Goal: Find contact information: Find contact information

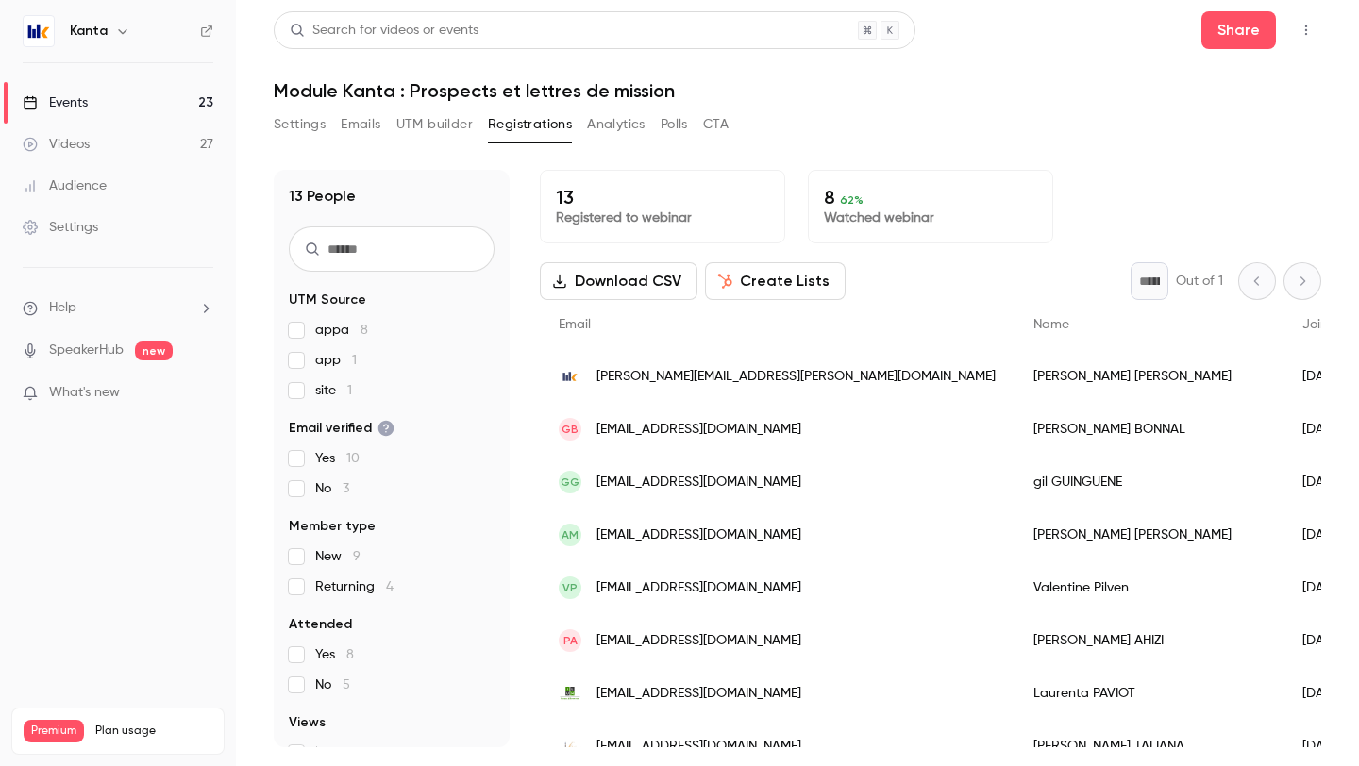
scroll to position [243, 0]
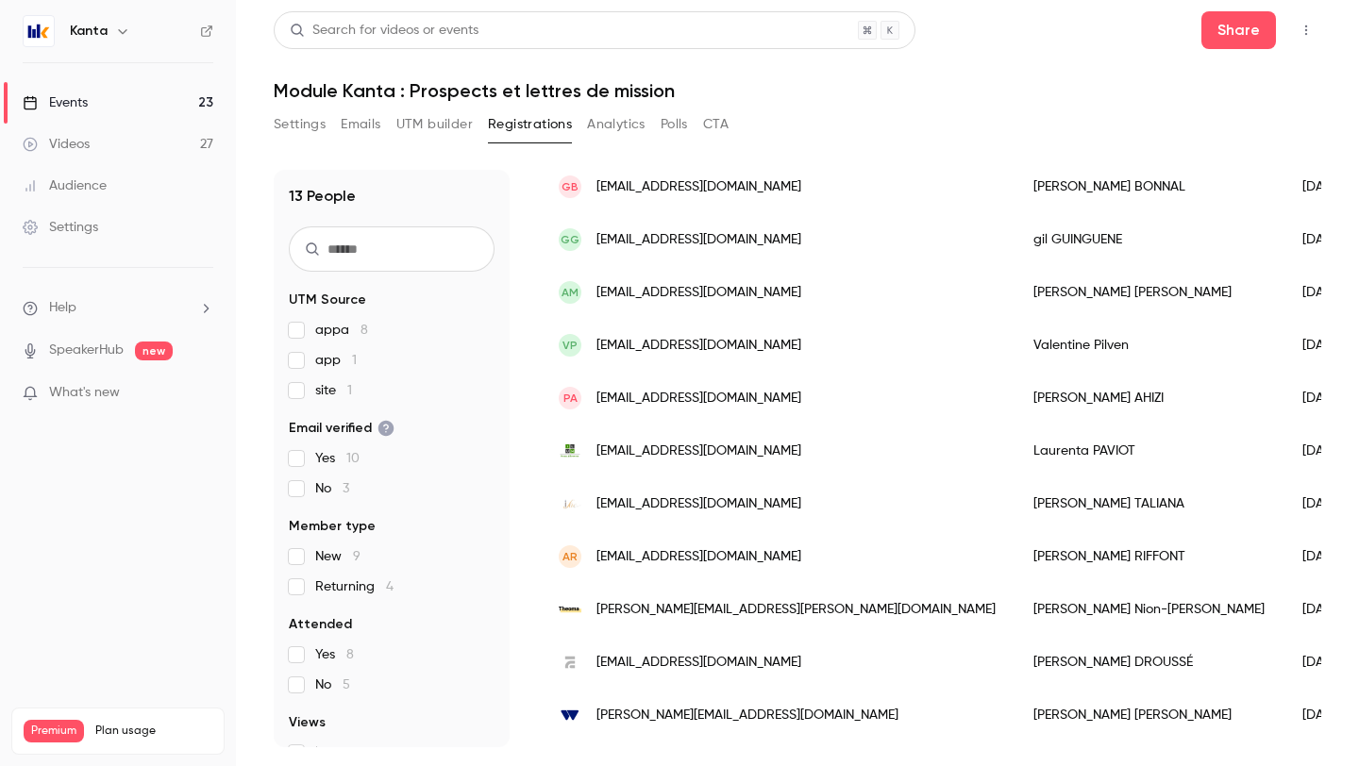
click at [108, 34] on div "Kanta" at bounding box center [127, 31] width 115 height 23
click at [130, 34] on button "button" at bounding box center [122, 31] width 23 height 23
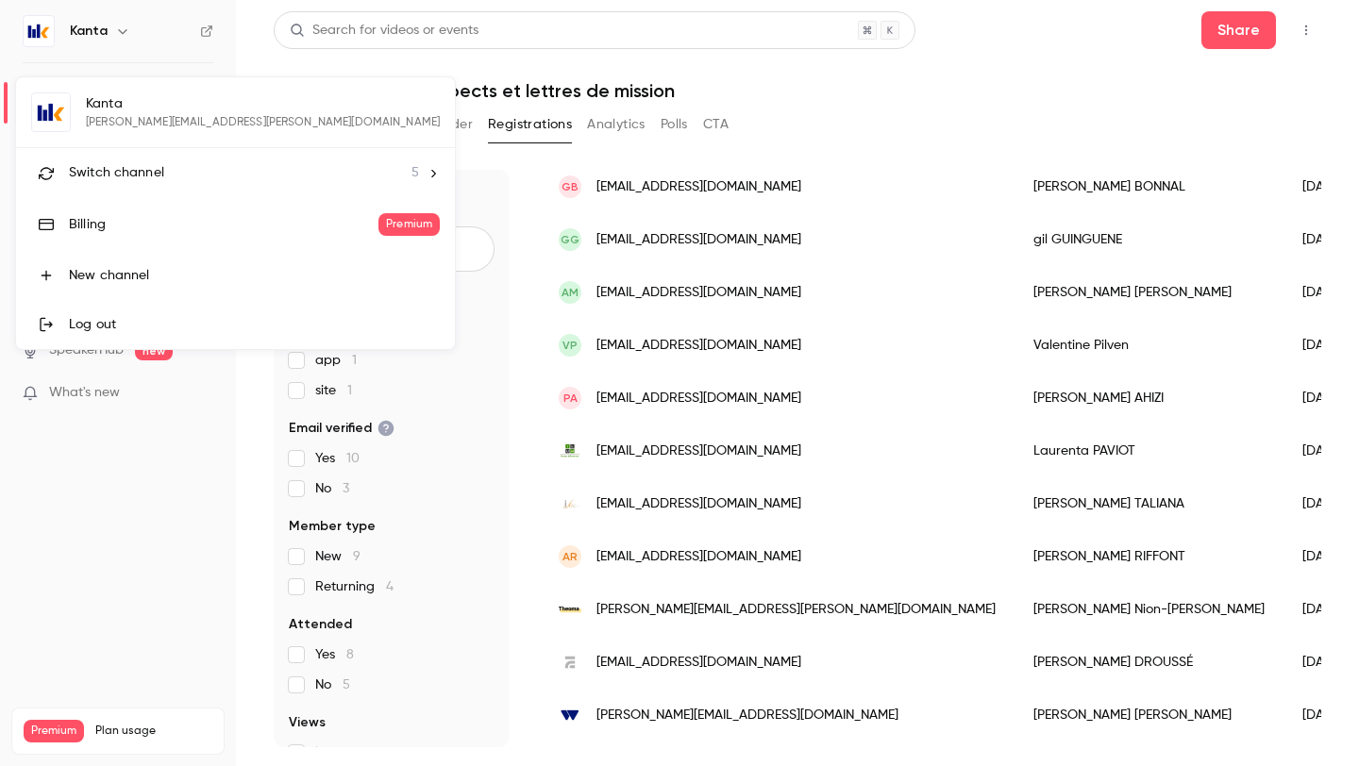
click at [122, 168] on span "Switch channel" at bounding box center [116, 173] width 95 height 20
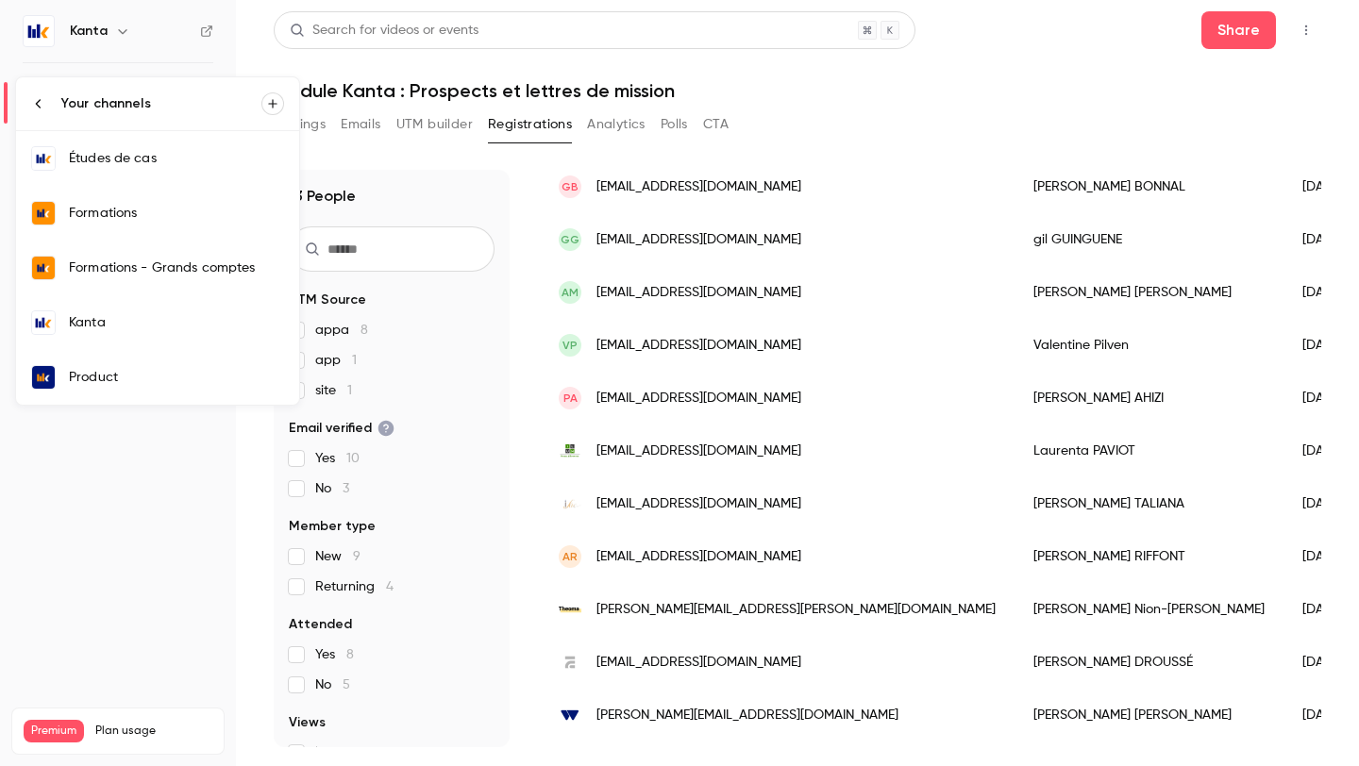
click at [122, 228] on link "Formations" at bounding box center [157, 213] width 283 height 55
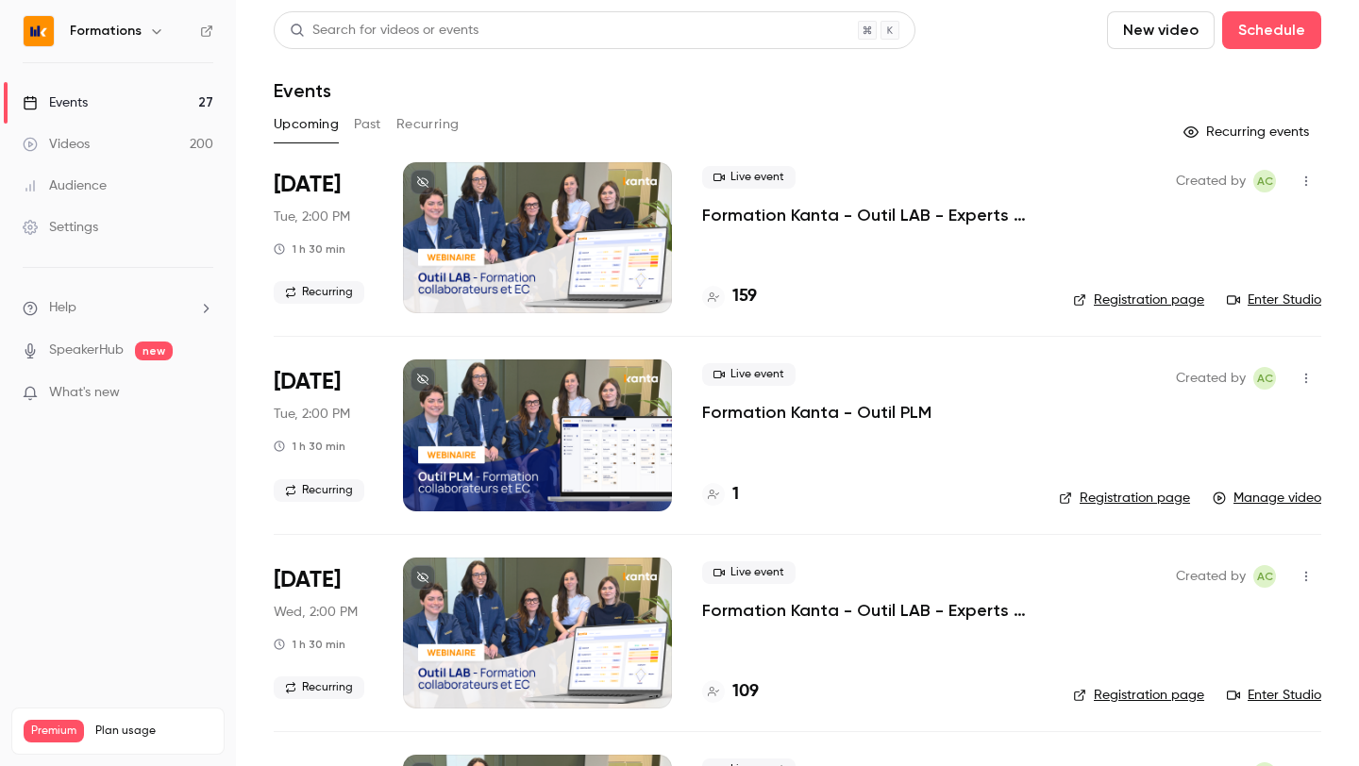
click at [779, 216] on p "Formation Kanta - Outil LAB - Experts Comptables & Collaborateurs" at bounding box center [872, 215] width 341 height 23
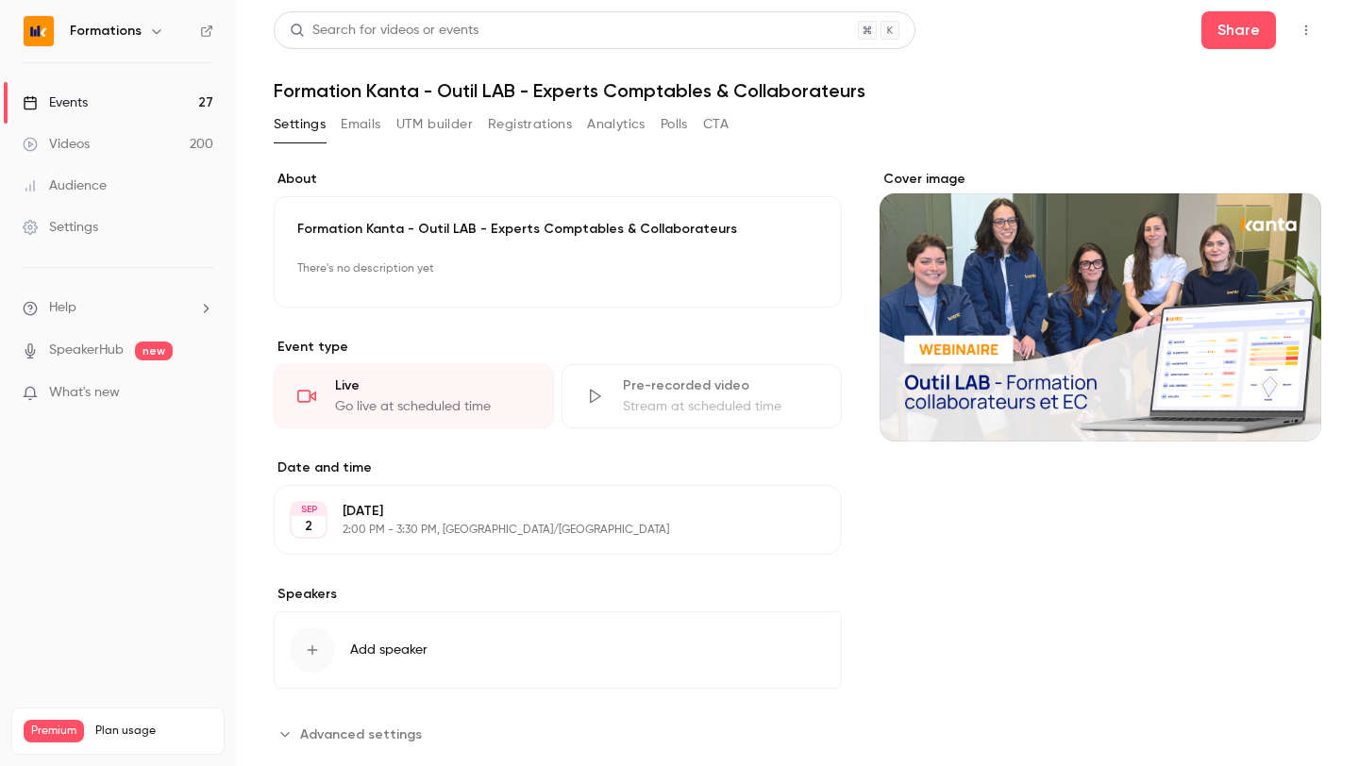
click at [507, 137] on button "Registrations" at bounding box center [530, 124] width 84 height 30
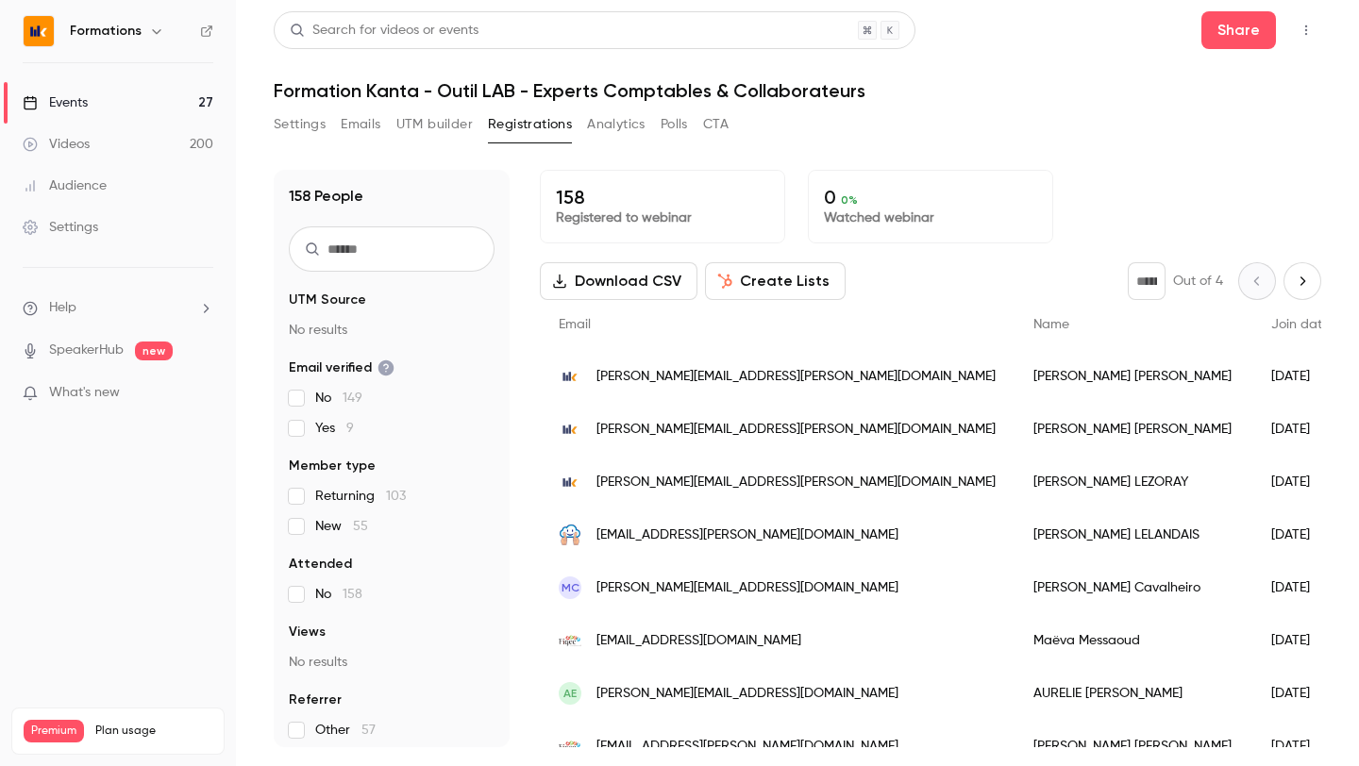
click at [409, 243] on input "text" at bounding box center [392, 248] width 206 height 45
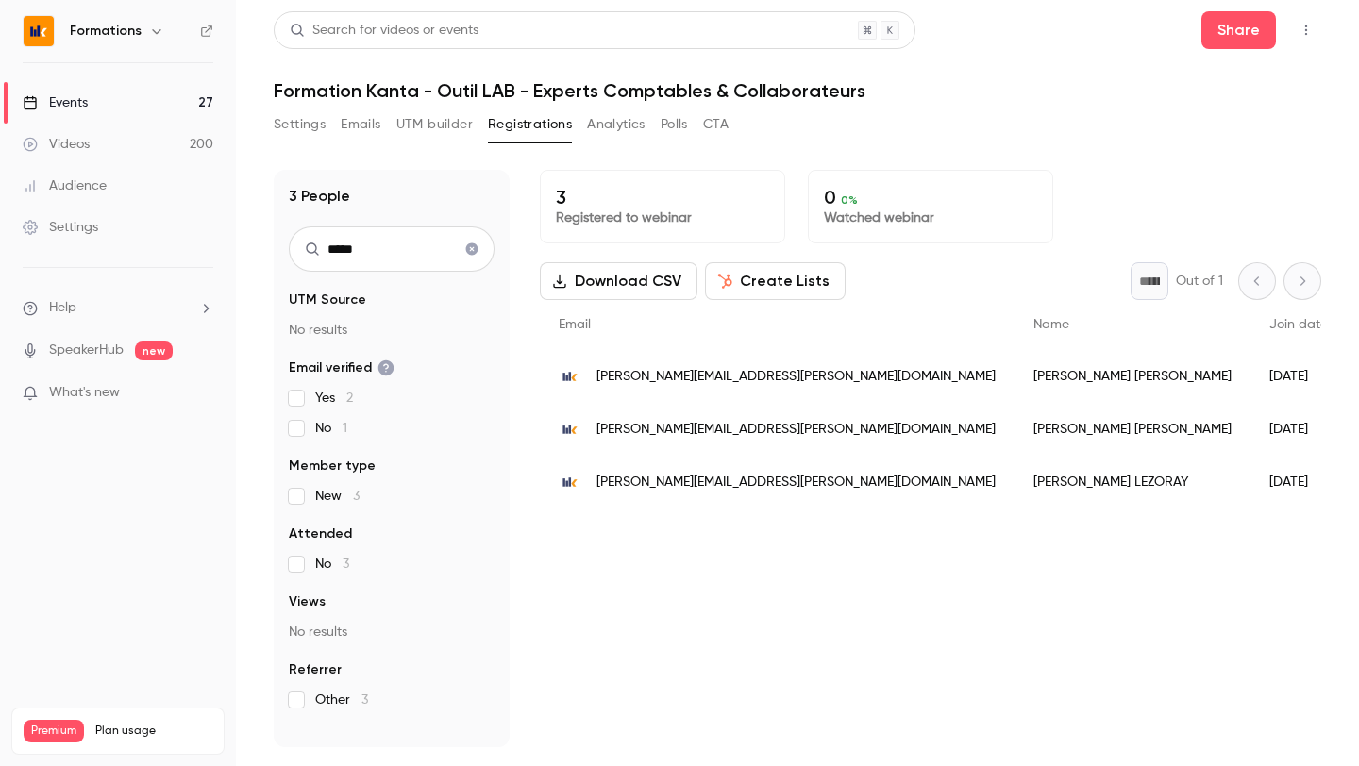
type input "*****"
click at [186, 107] on link "Events 27" at bounding box center [118, 103] width 236 height 42
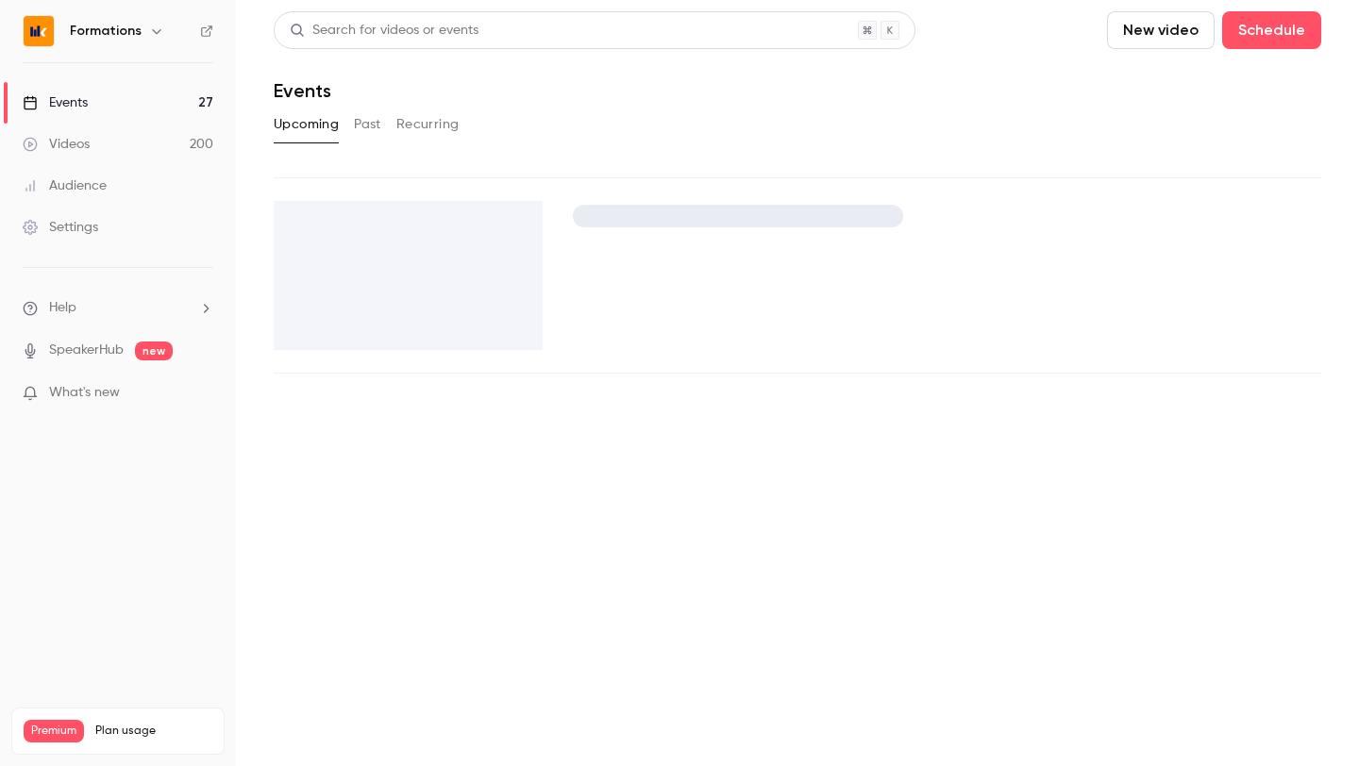
click at [130, 37] on h6 "Formations" at bounding box center [106, 31] width 72 height 19
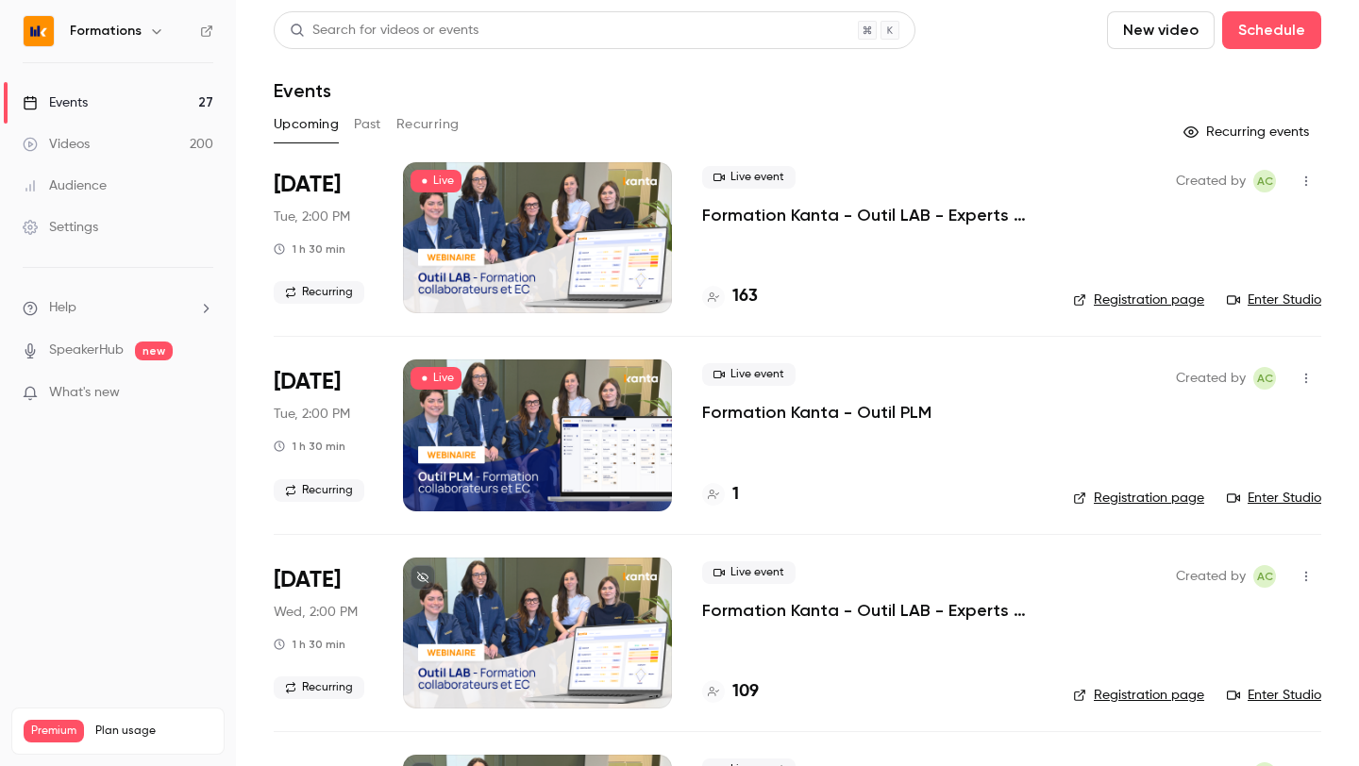
click at [155, 47] on nav "Formations Events 27 Videos 200 Audience Settings Help SpeakerHub new What's ne…" at bounding box center [118, 383] width 236 height 766
click at [155, 34] on icon "button" at bounding box center [156, 31] width 15 height 15
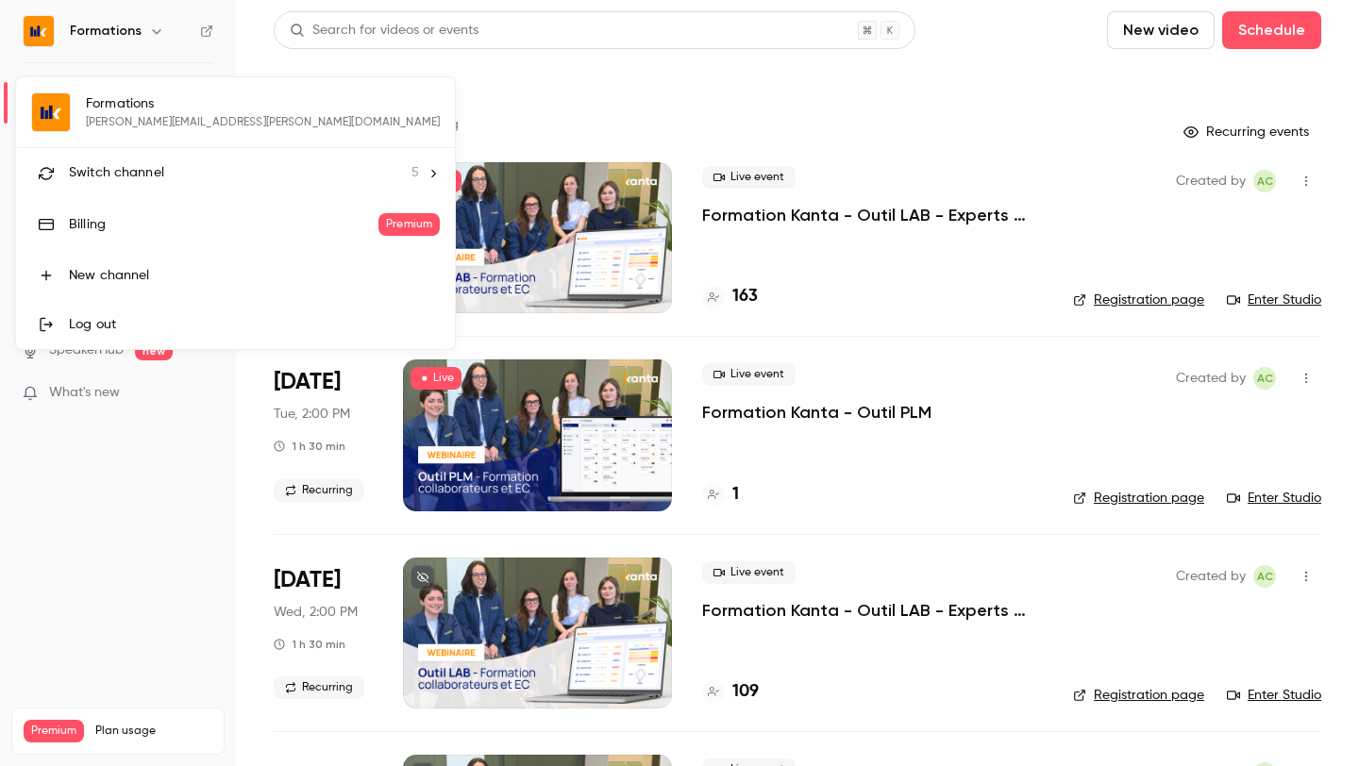
click at [124, 179] on span "Switch channel" at bounding box center [116, 173] width 95 height 20
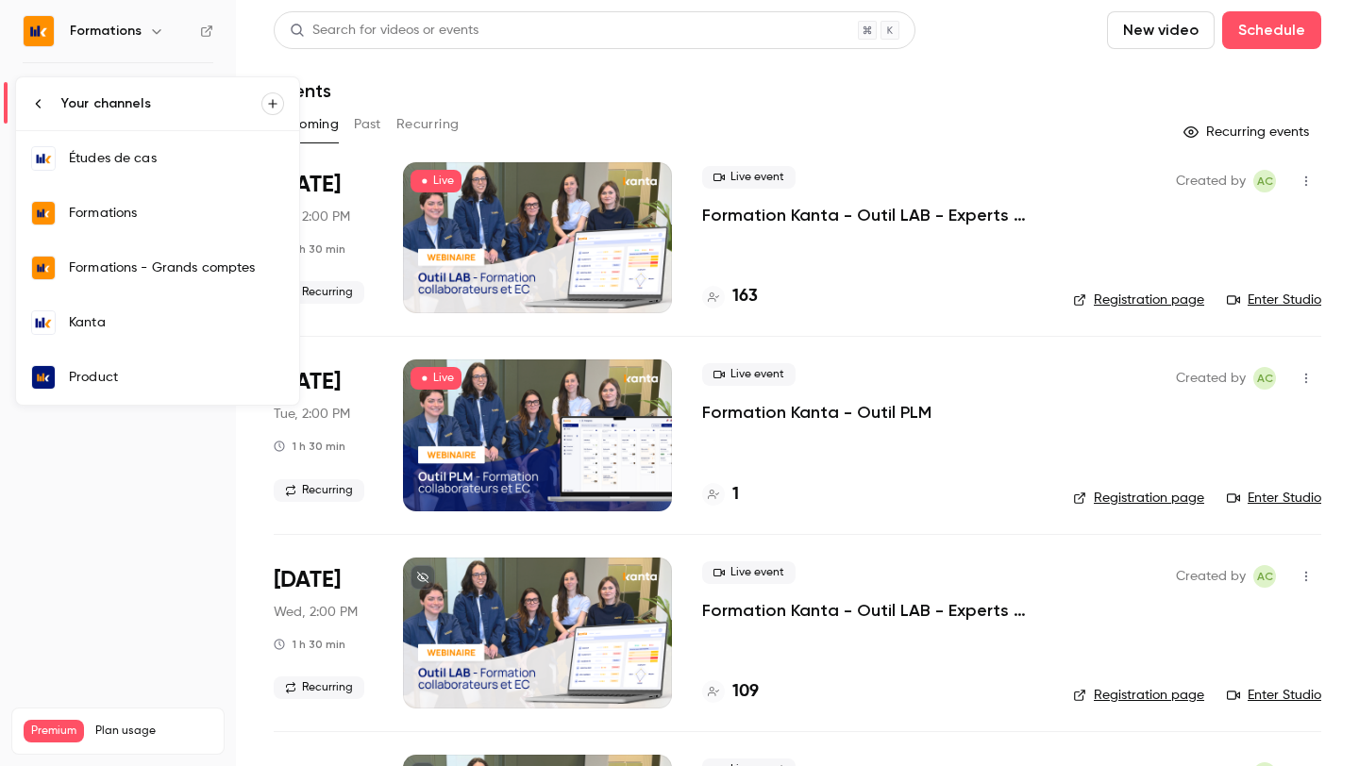
click at [97, 333] on link "Kanta" at bounding box center [157, 322] width 283 height 55
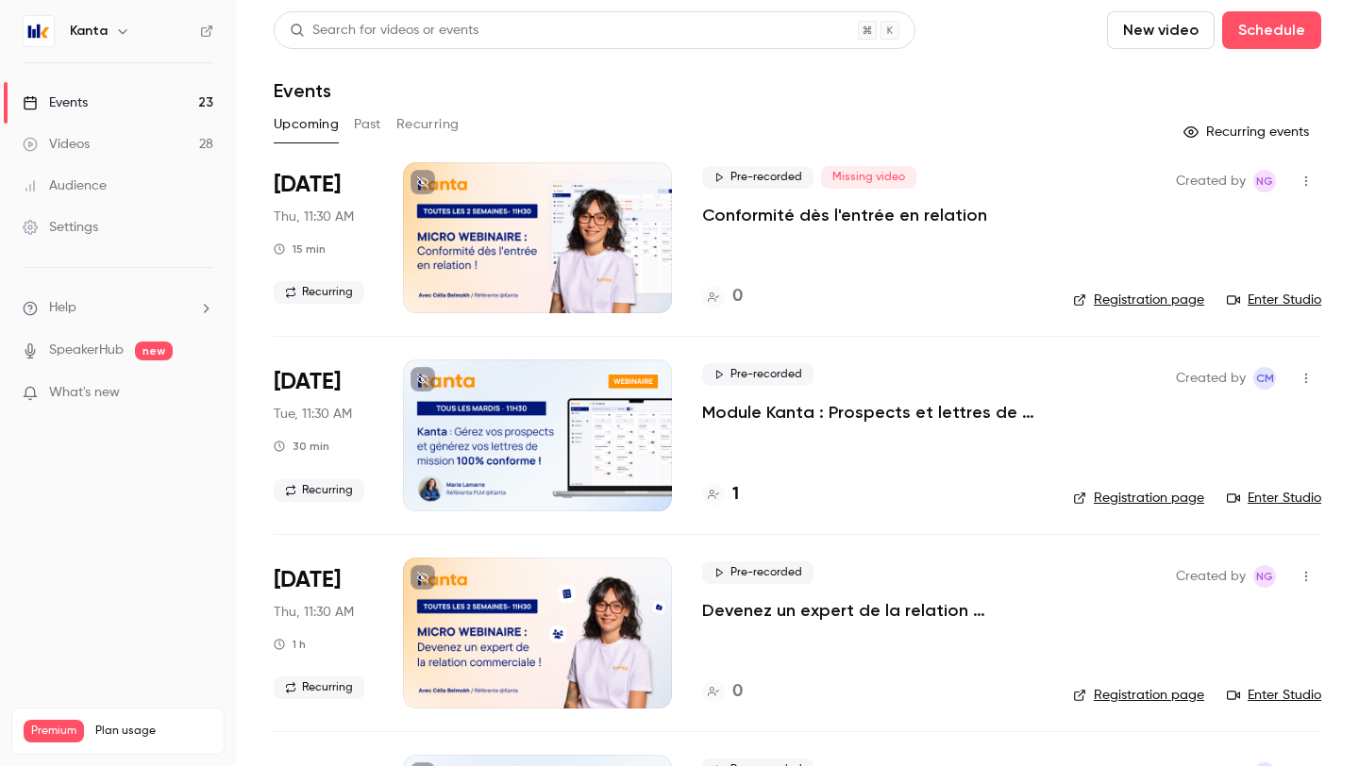
click at [802, 405] on p "Module Kanta : Prospects et lettres de mission" at bounding box center [872, 412] width 341 height 23
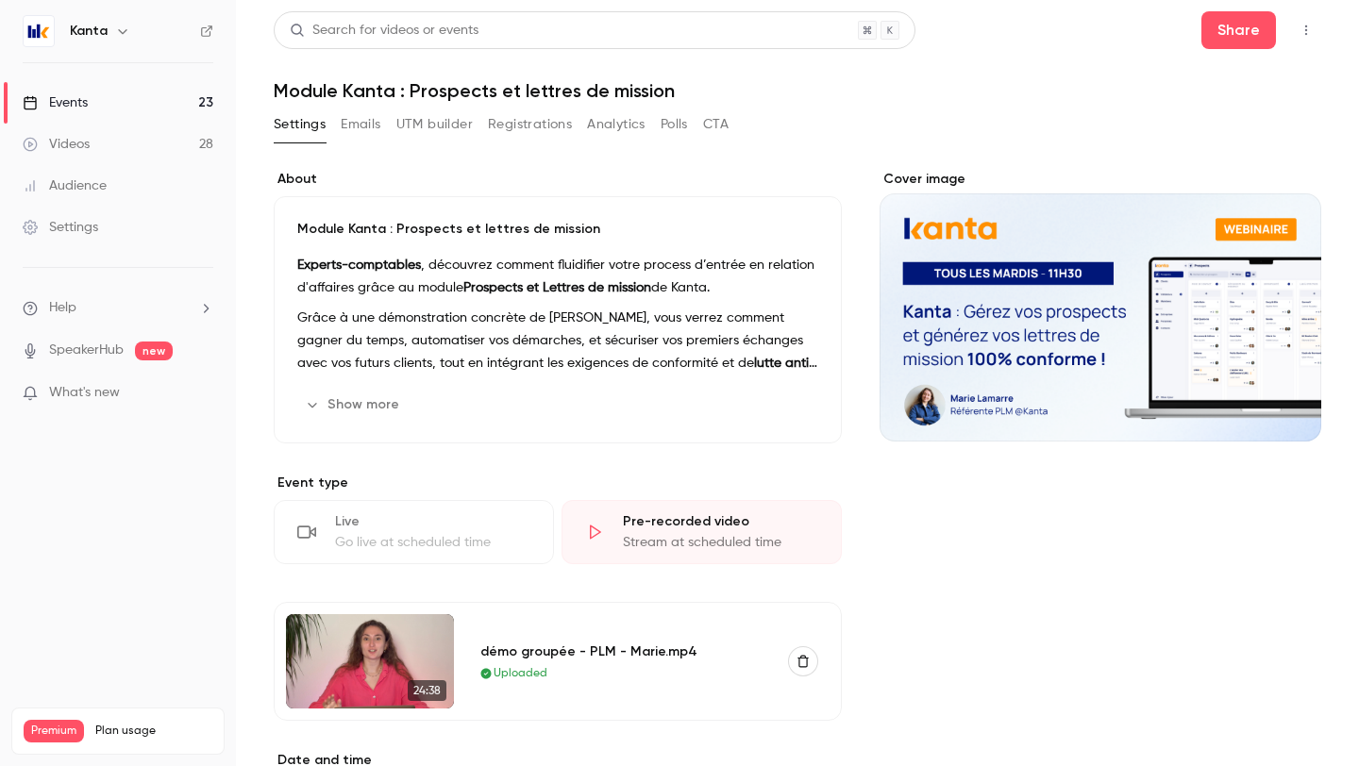
click at [530, 127] on button "Registrations" at bounding box center [530, 124] width 84 height 30
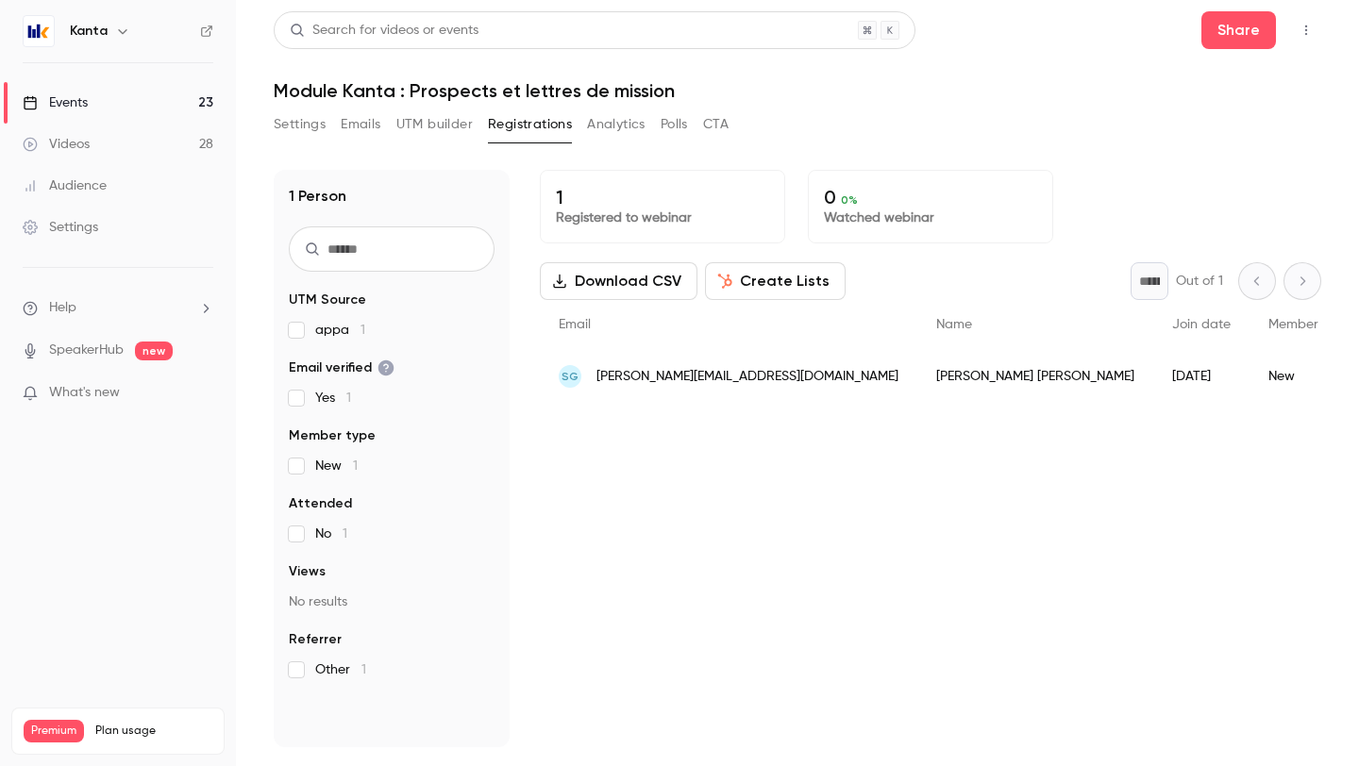
click at [117, 112] on link "Events 23" at bounding box center [118, 103] width 236 height 42
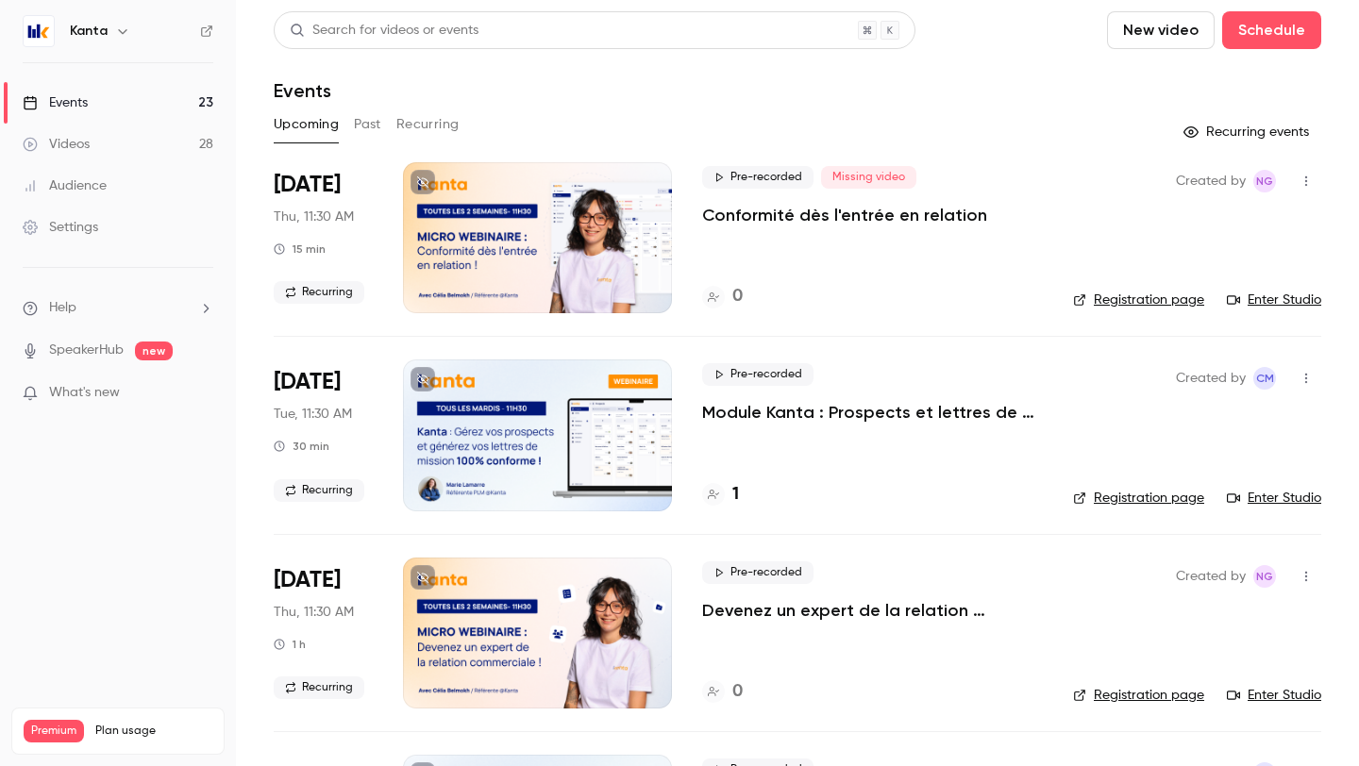
click at [374, 128] on button "Past" at bounding box center [367, 124] width 27 height 30
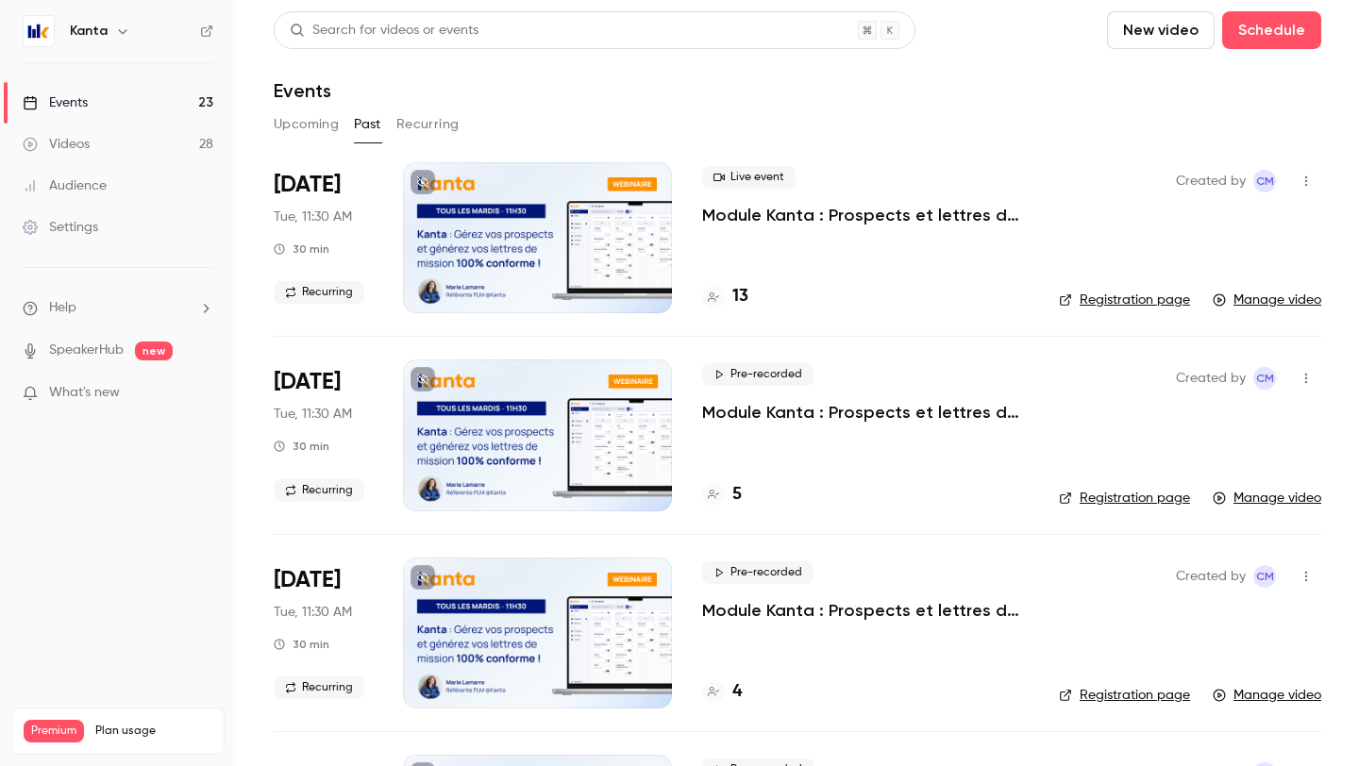
click at [779, 213] on p "Module Kanta : Prospects et lettres de mission" at bounding box center [865, 215] width 327 height 23
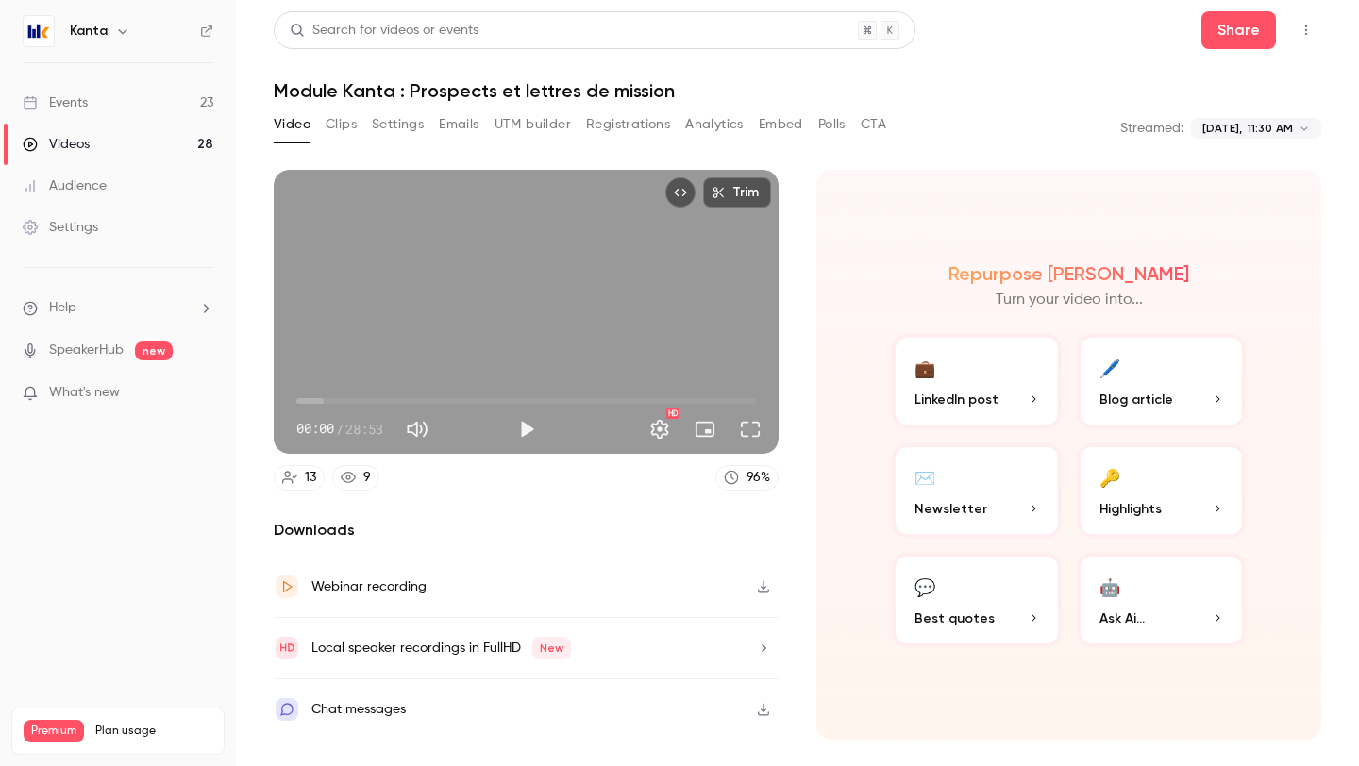
click at [618, 131] on button "Registrations" at bounding box center [628, 124] width 84 height 30
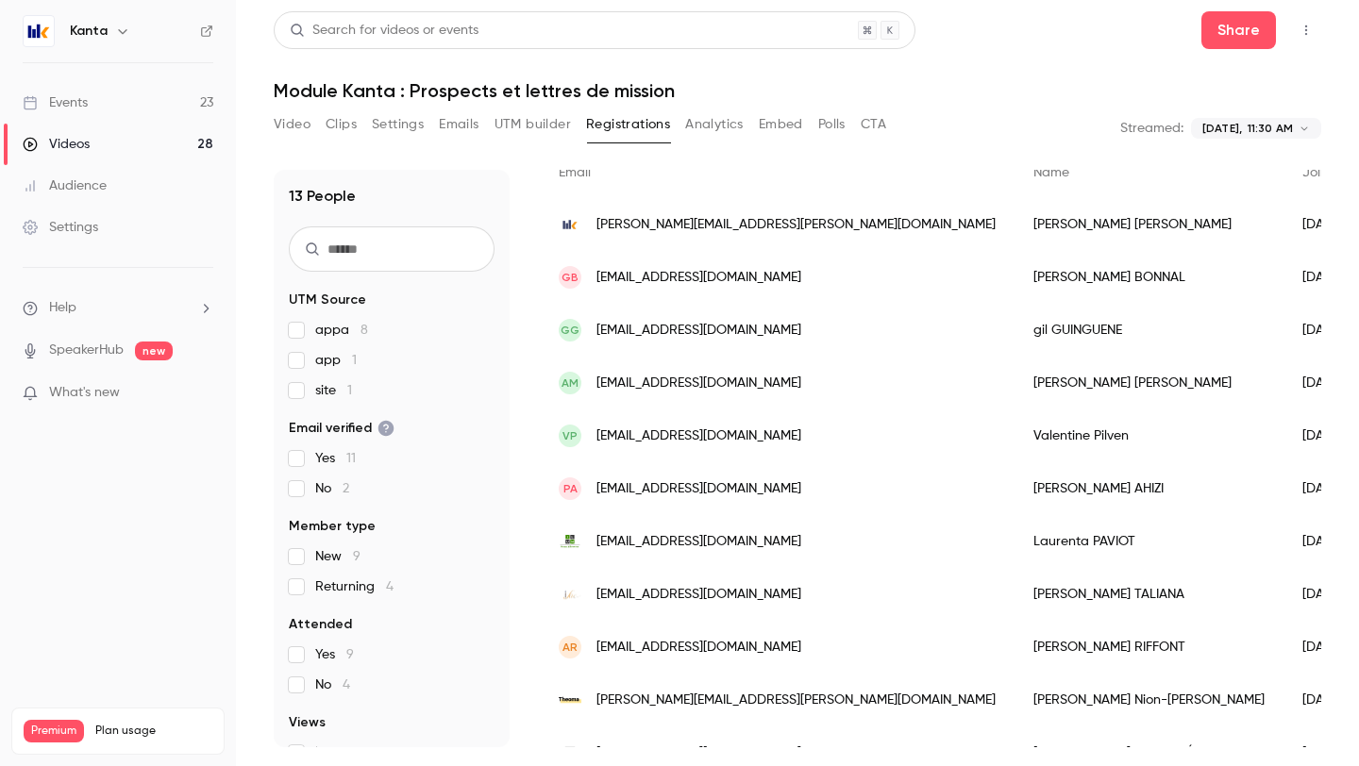
scroll to position [290, 0]
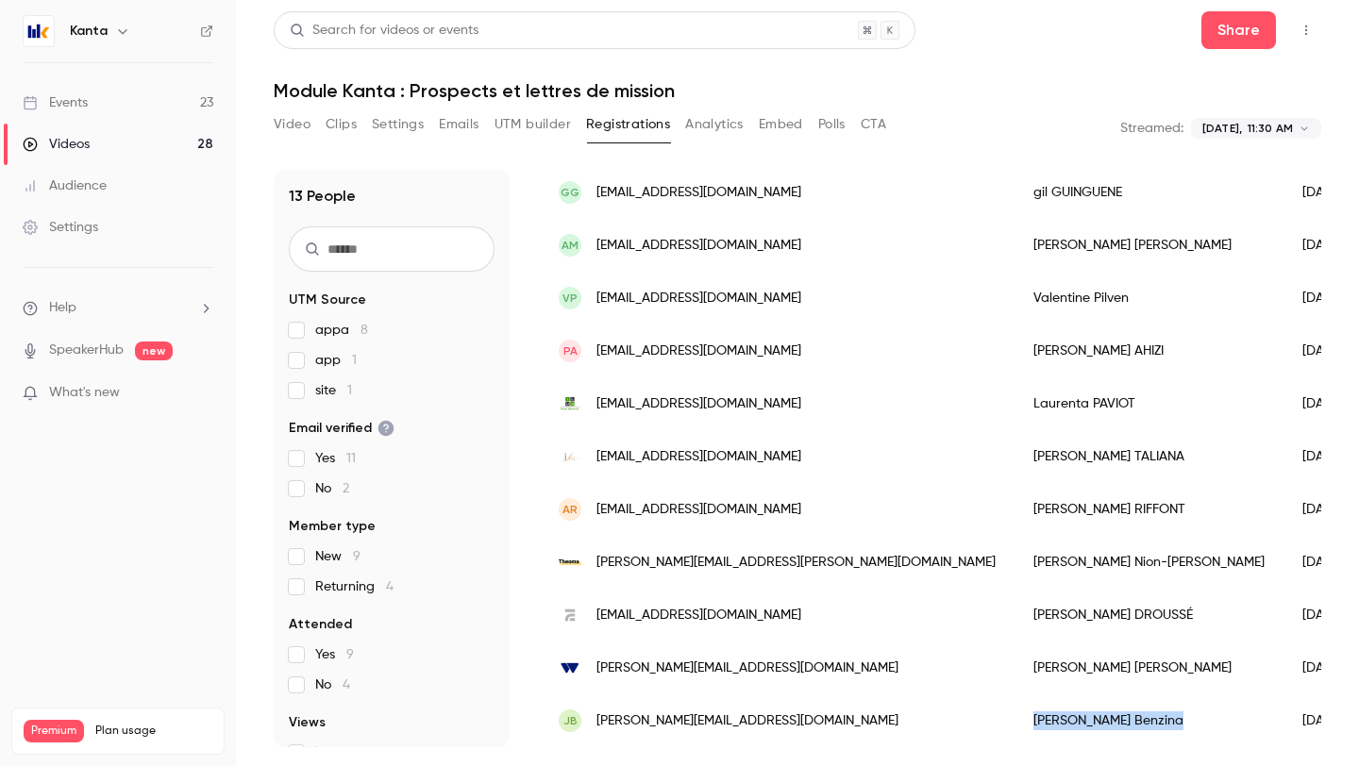
drag, startPoint x: 978, startPoint y: 728, endPoint x: 852, endPoint y: 716, distance: 126.0
click at [1014, 716] on div "[PERSON_NAME]" at bounding box center [1148, 721] width 269 height 53
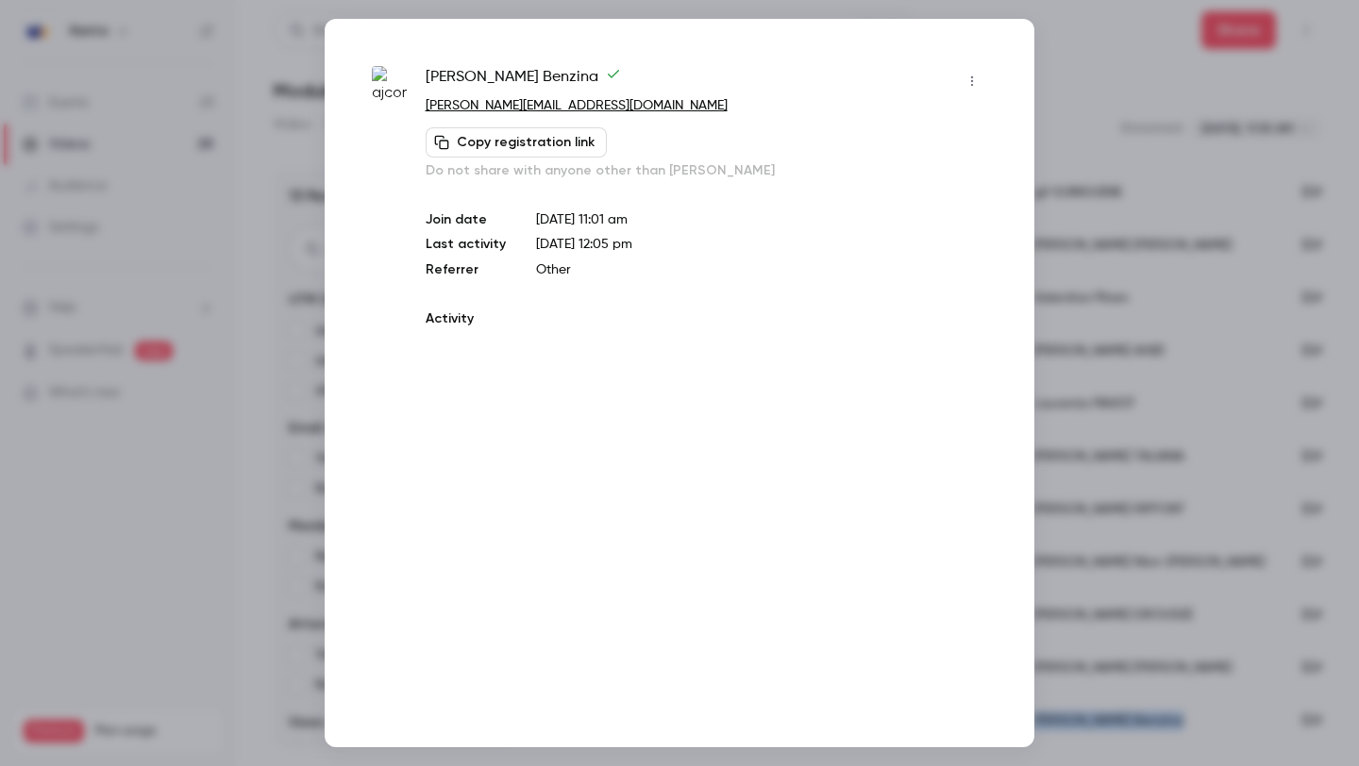
copy div "[PERSON_NAME]"
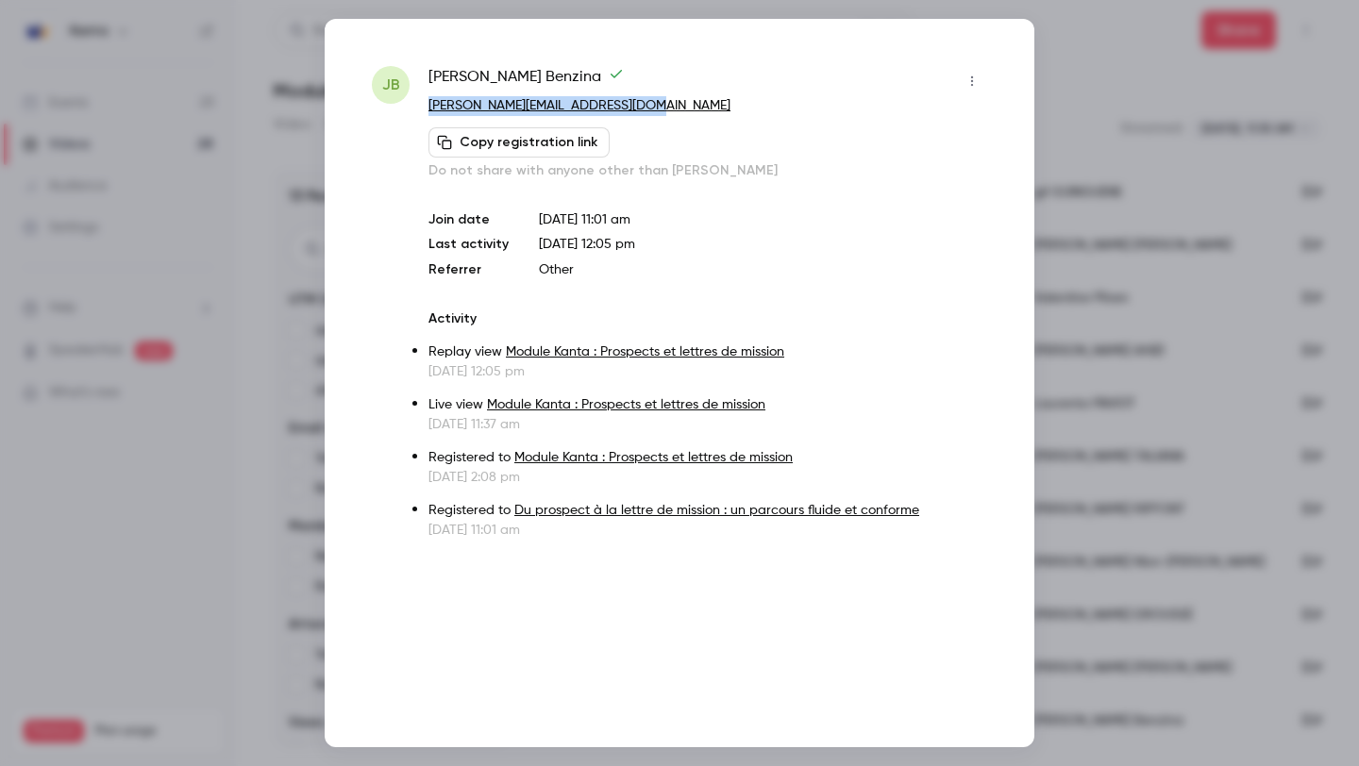
drag, startPoint x: 652, startPoint y: 114, endPoint x: 426, endPoint y: 109, distance: 226.6
click at [426, 109] on div "[PERSON_NAME] [PERSON_NAME] Benzina [PERSON_NAME][EMAIL_ADDRESS][DOMAIN_NAME] C…" at bounding box center [679, 303] width 615 height 474
copy link "[PERSON_NAME][EMAIL_ADDRESS][DOMAIN_NAME]"
click at [1140, 283] on div at bounding box center [679, 383] width 1359 height 766
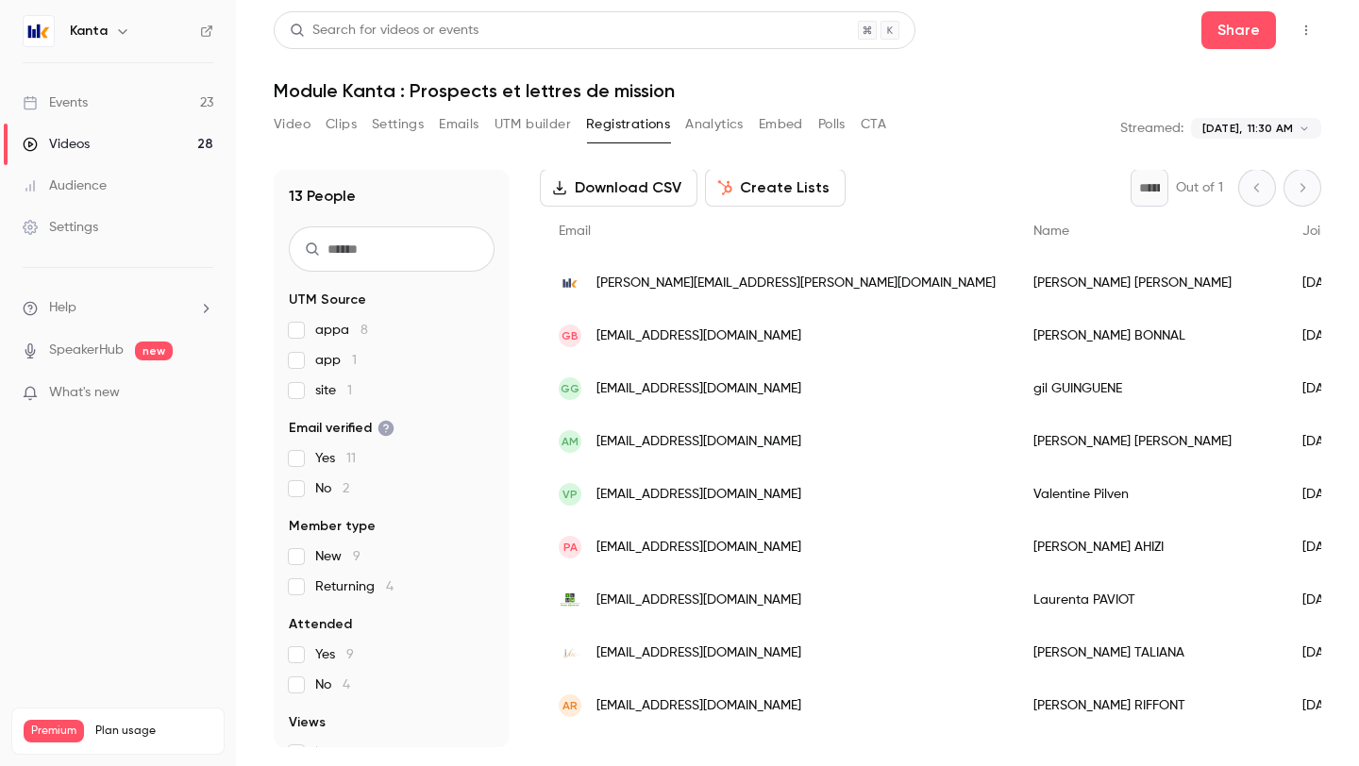
scroll to position [84, 0]
